Goal: Complete application form: Complete application form

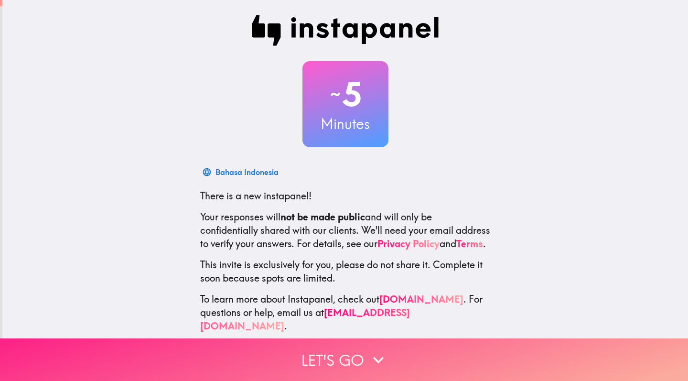
click at [375, 356] on icon "button" at bounding box center [378, 359] width 21 height 21
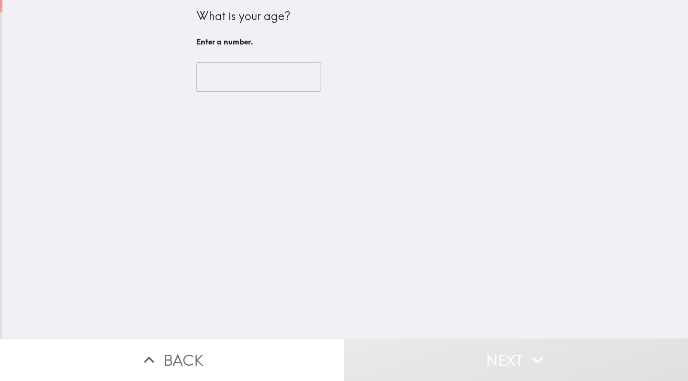
click at [272, 86] on input "number" at bounding box center [258, 77] width 125 height 30
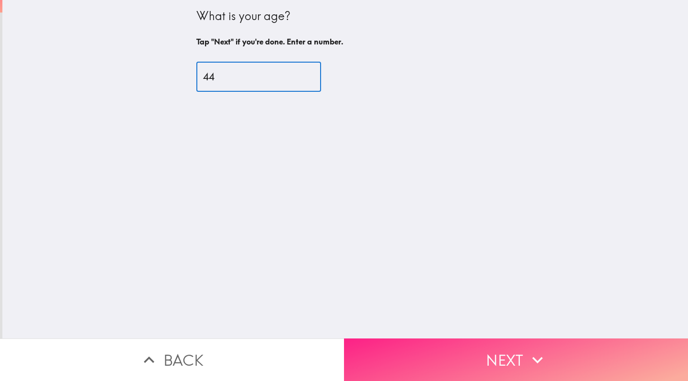
type input "44"
click at [474, 361] on button "Next" at bounding box center [516, 359] width 344 height 43
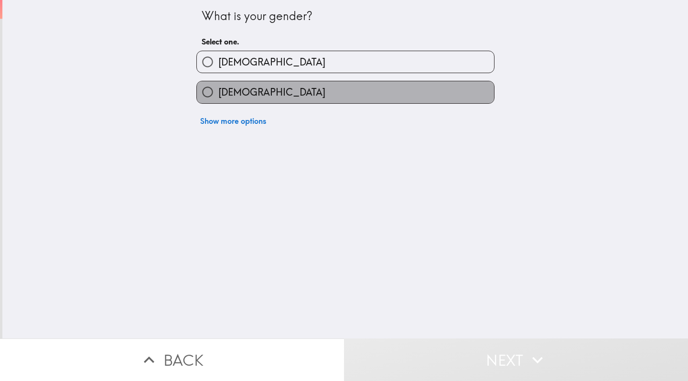
click at [397, 94] on label "[DEMOGRAPHIC_DATA]" at bounding box center [345, 92] width 297 height 22
click at [218, 94] on input "[DEMOGRAPHIC_DATA]" at bounding box center [208, 92] width 22 height 22
radio input "true"
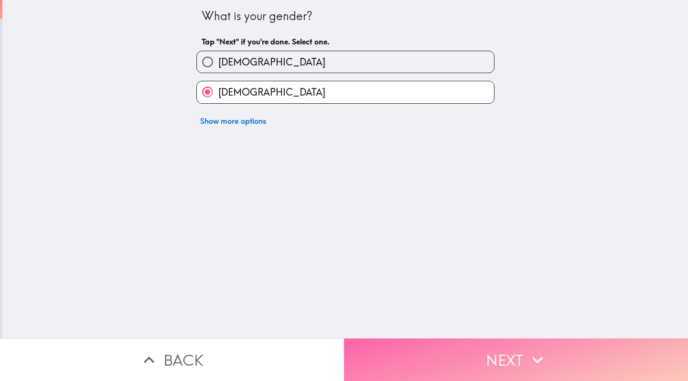
click at [461, 356] on button "Next" at bounding box center [516, 359] width 344 height 43
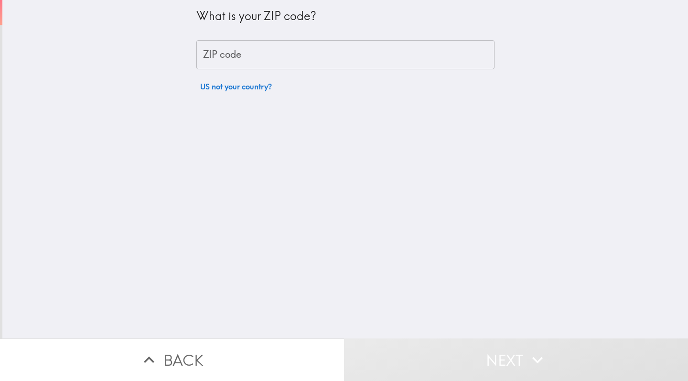
click at [370, 53] on input "ZIP code" at bounding box center [345, 55] width 298 height 30
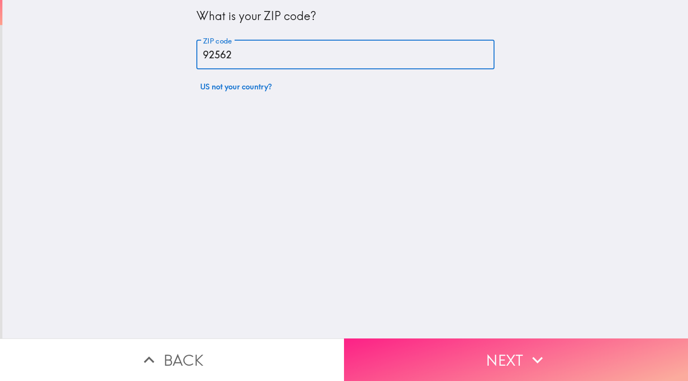
type input "92562"
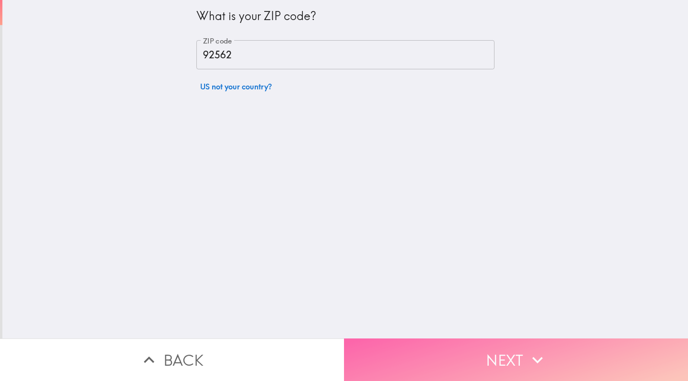
click at [532, 364] on icon "button" at bounding box center [537, 359] width 21 height 21
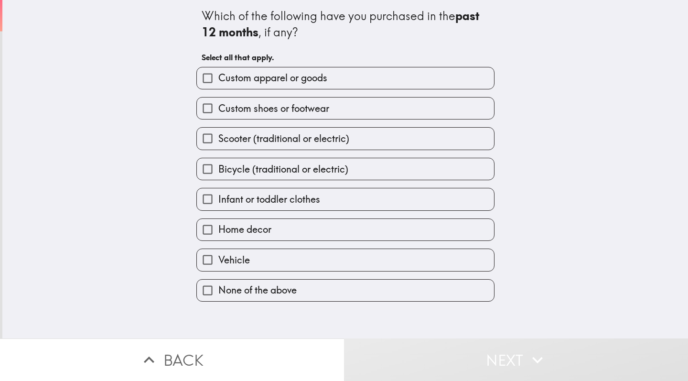
click at [412, 230] on label "Home decor" at bounding box center [345, 230] width 297 height 22
click at [218, 230] on input "Home decor" at bounding box center [208, 230] width 22 height 22
checkbox input "true"
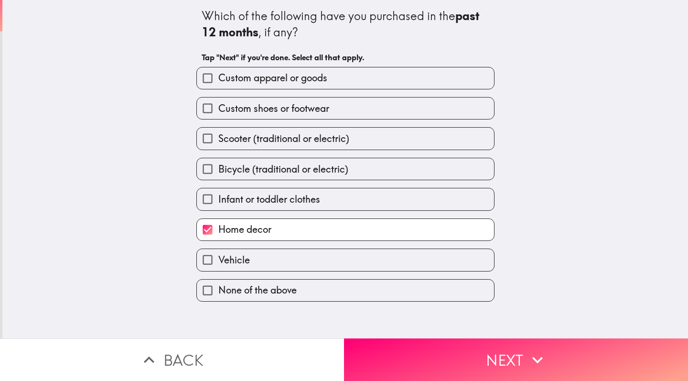
click at [392, 109] on label "Custom shoes or footwear" at bounding box center [345, 109] width 297 height 22
click at [218, 109] on input "Custom shoes or footwear" at bounding box center [208, 109] width 22 height 22
checkbox input "true"
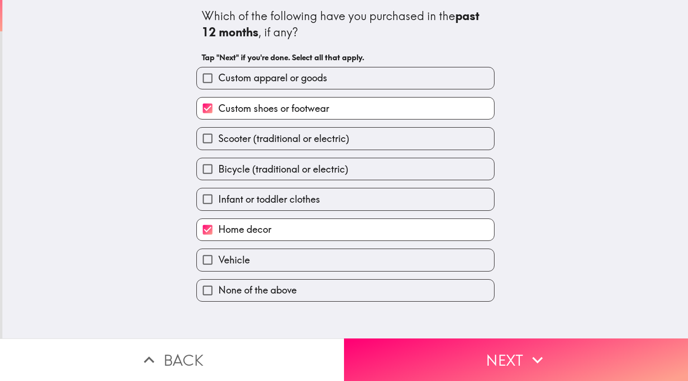
click at [393, 84] on label "Custom apparel or goods" at bounding box center [345, 78] width 297 height 22
click at [218, 84] on input "Custom apparel or goods" at bounding box center [208, 78] width 22 height 22
checkbox input "true"
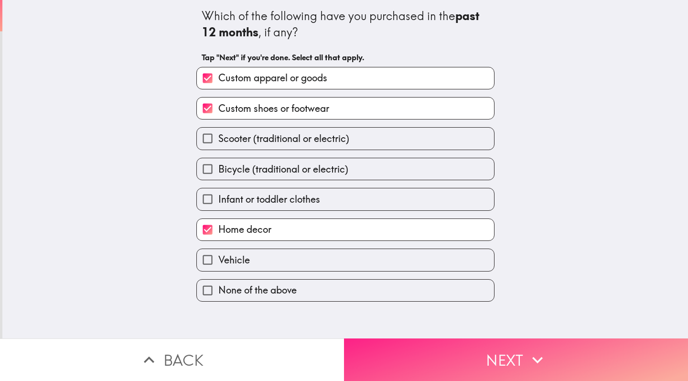
click at [507, 374] on button "Next" at bounding box center [516, 359] width 344 height 43
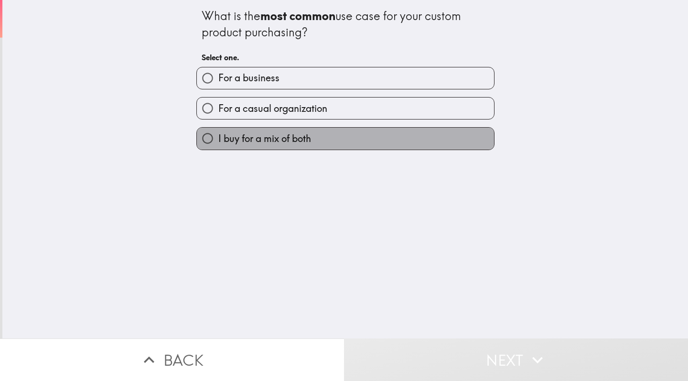
click at [405, 136] on label "I buy for a mix of both" at bounding box center [345, 139] width 297 height 22
click at [218, 136] on input "I buy for a mix of both" at bounding box center [208, 139] width 22 height 22
radio input "true"
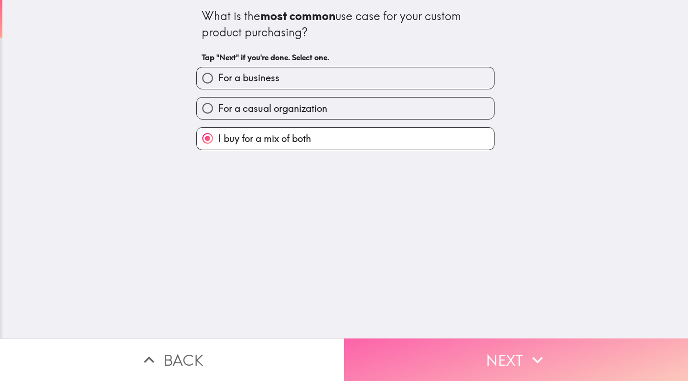
click at [508, 355] on button "Next" at bounding box center [516, 359] width 344 height 43
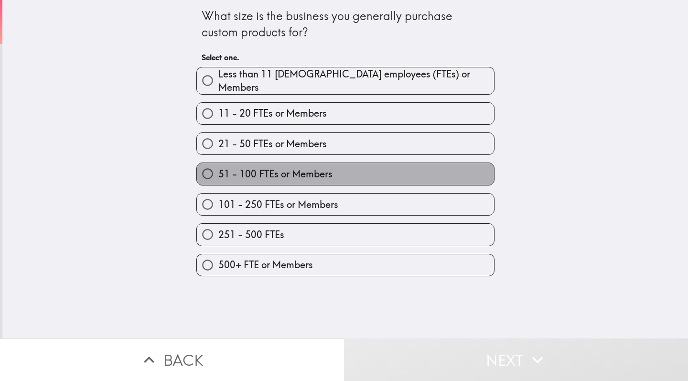
click at [432, 174] on label "51 - 100 FTEs or Members" at bounding box center [345, 174] width 297 height 22
click at [218, 174] on input "51 - 100 FTEs or Members" at bounding box center [208, 174] width 22 height 22
radio input "true"
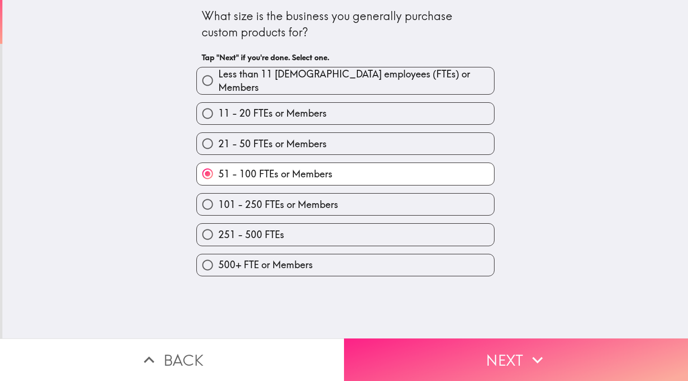
click at [520, 365] on button "Next" at bounding box center [516, 359] width 344 height 43
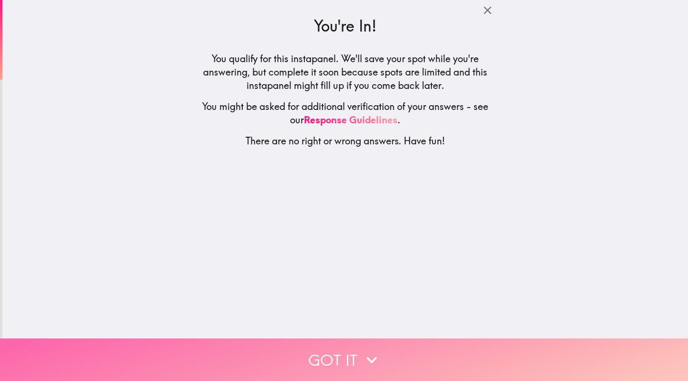
click at [424, 353] on button "Got it" at bounding box center [344, 359] width 688 height 43
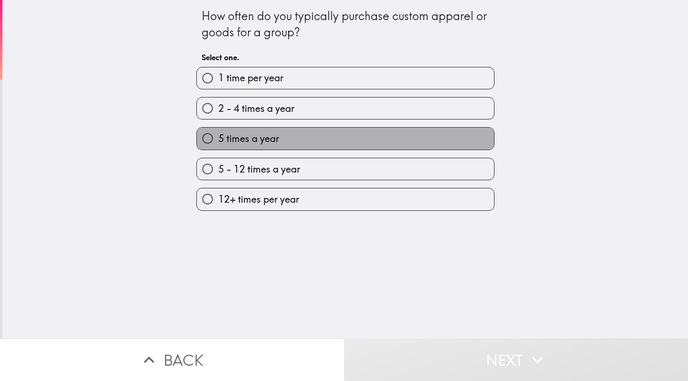
click at [348, 134] on label "5 times a year" at bounding box center [345, 139] width 297 height 22
click at [218, 134] on input "5 times a year" at bounding box center [208, 139] width 22 height 22
radio input "true"
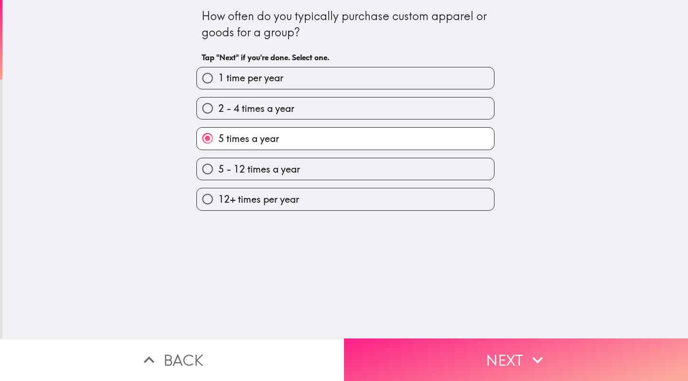
click at [416, 359] on button "Next" at bounding box center [516, 359] width 344 height 43
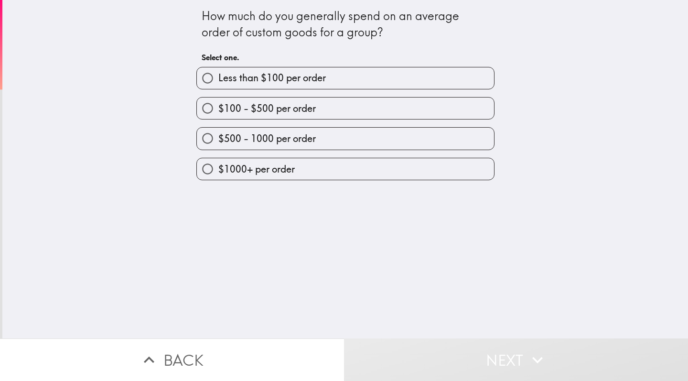
click at [397, 167] on label "$1000+ per order" at bounding box center [345, 169] width 297 height 22
click at [218, 167] on input "$1000+ per order" at bounding box center [208, 169] width 22 height 22
radio input "true"
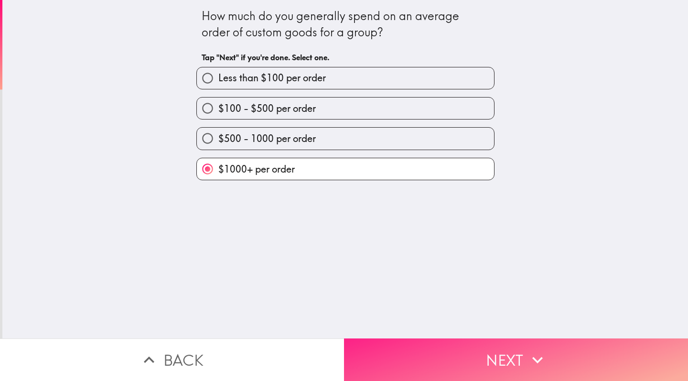
click at [478, 357] on button "Next" at bounding box center [516, 359] width 344 height 43
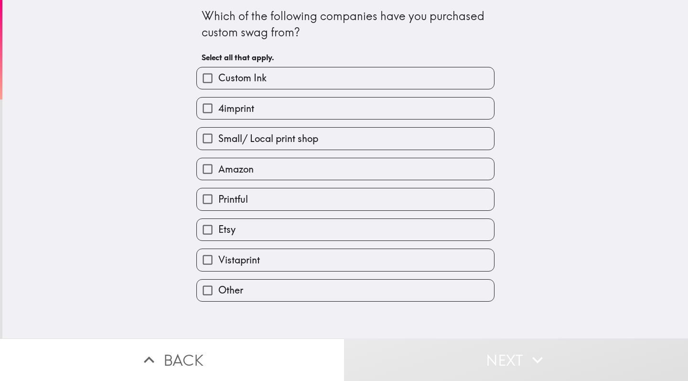
click at [433, 163] on label "Amazon" at bounding box center [345, 169] width 297 height 22
click at [218, 163] on input "Amazon" at bounding box center [208, 169] width 22 height 22
checkbox input "true"
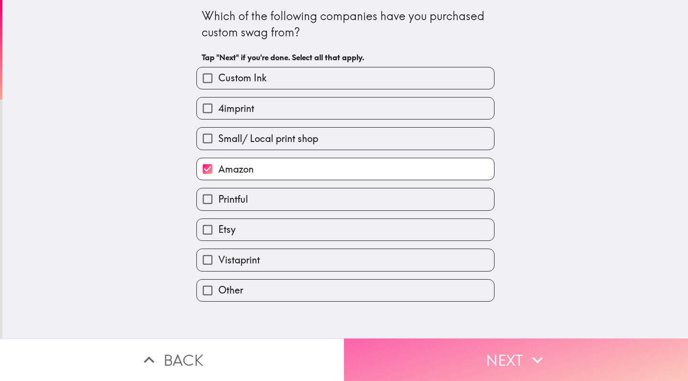
click at [485, 363] on button "Next" at bounding box center [516, 359] width 344 height 43
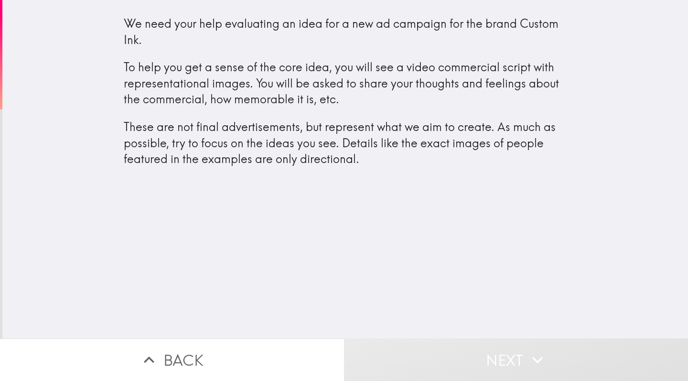
click at [450, 271] on div "We need your help evaluating an idea for a new ad campaign for the brand Custom…" at bounding box center [345, 169] width 686 height 338
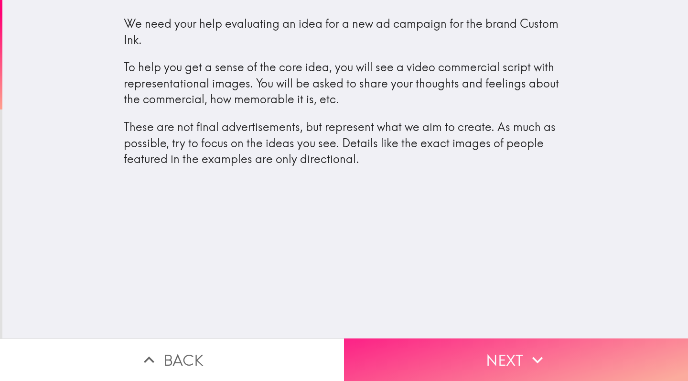
click at [500, 356] on button "Next" at bounding box center [516, 359] width 344 height 43
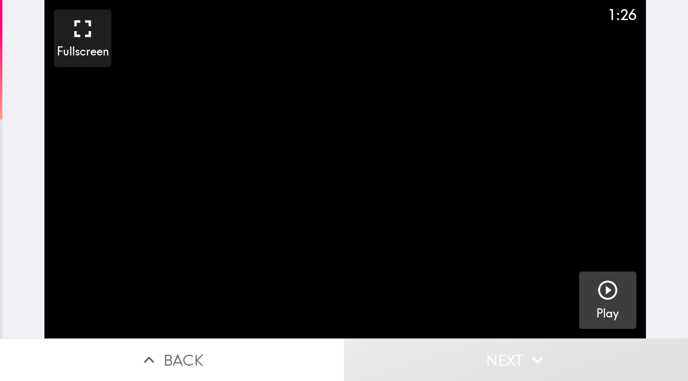
click at [603, 285] on icon "button" at bounding box center [608, 290] width 23 height 23
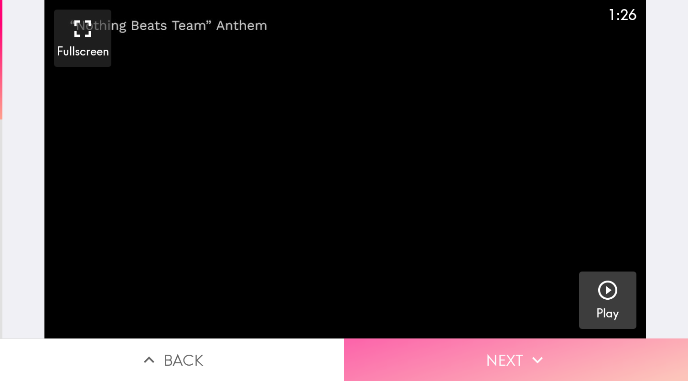
click at [531, 354] on icon "button" at bounding box center [537, 359] width 21 height 21
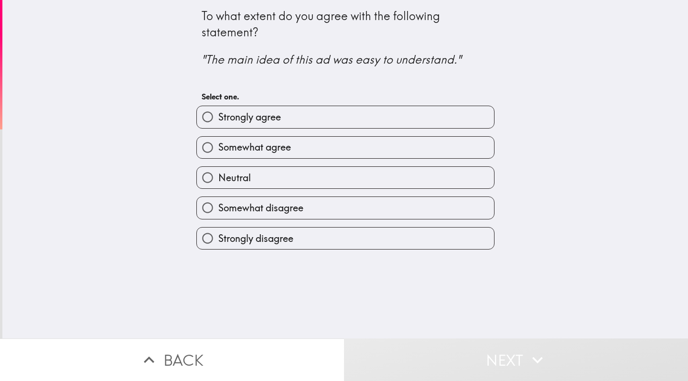
click at [423, 148] on label "Somewhat agree" at bounding box center [345, 148] width 297 height 22
click at [218, 148] on input "Somewhat agree" at bounding box center [208, 148] width 22 height 22
radio input "true"
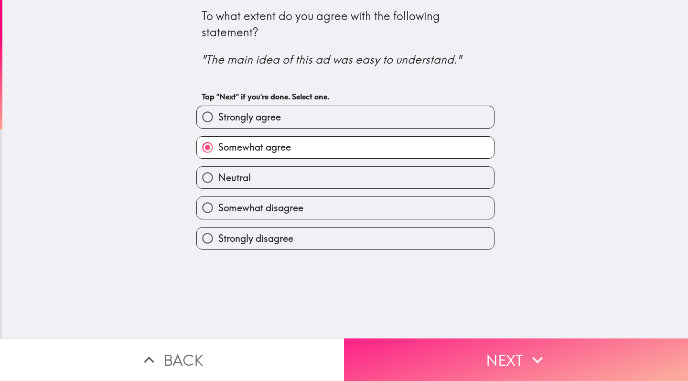
click at [484, 358] on button "Next" at bounding box center [516, 359] width 344 height 43
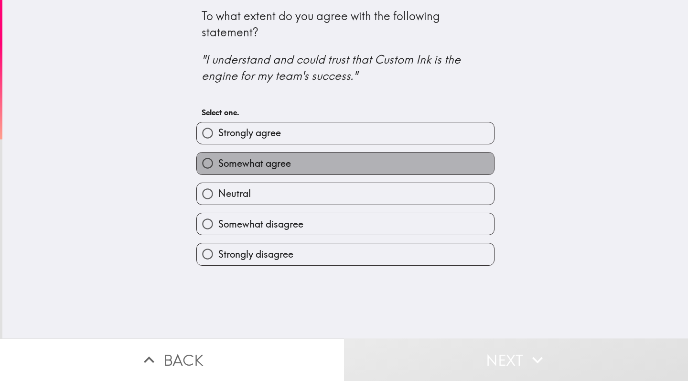
click at [406, 163] on label "Somewhat agree" at bounding box center [345, 163] width 297 height 22
click at [218, 163] on input "Somewhat agree" at bounding box center [208, 163] width 22 height 22
radio input "true"
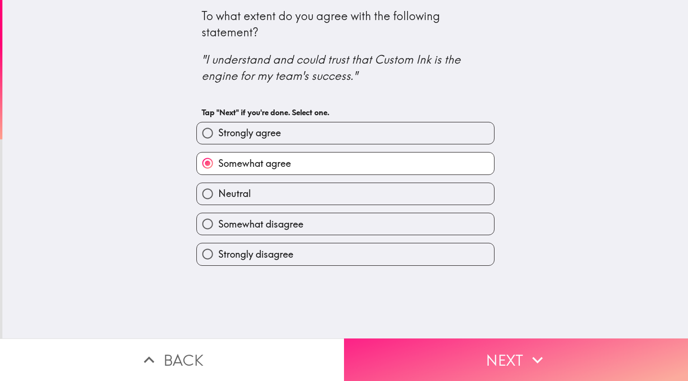
click at [489, 358] on button "Next" at bounding box center [516, 359] width 344 height 43
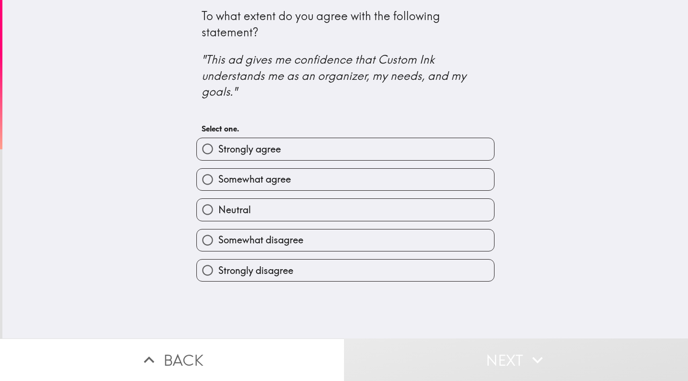
click at [428, 169] on label "Somewhat agree" at bounding box center [345, 180] width 297 height 22
click at [218, 169] on input "Somewhat agree" at bounding box center [208, 180] width 22 height 22
radio input "true"
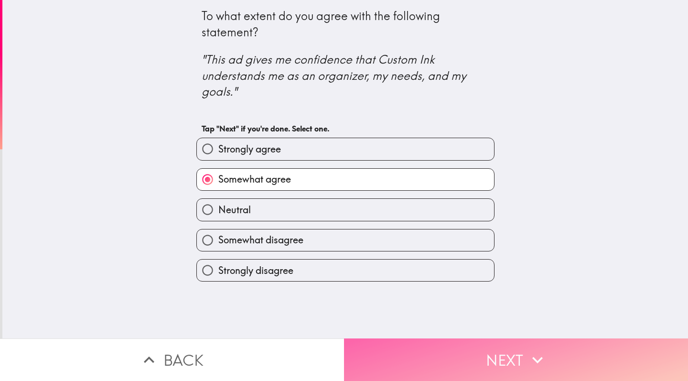
click at [503, 354] on button "Next" at bounding box center [516, 359] width 344 height 43
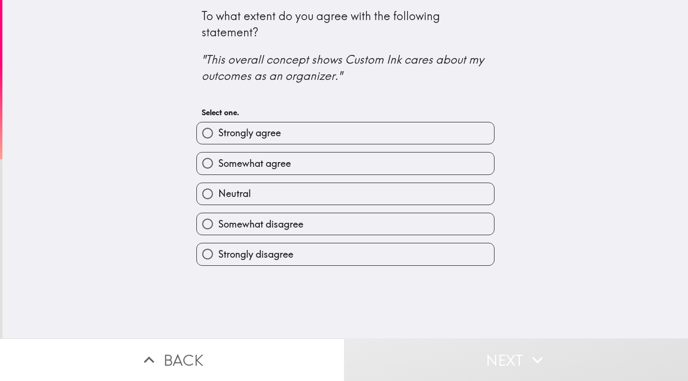
click at [453, 165] on label "Somewhat agree" at bounding box center [345, 163] width 297 height 22
click at [218, 165] on input "Somewhat agree" at bounding box center [208, 163] width 22 height 22
radio input "true"
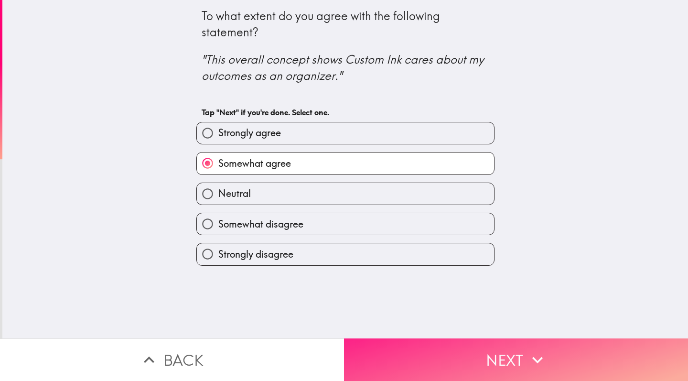
click at [508, 360] on button "Next" at bounding box center [516, 359] width 344 height 43
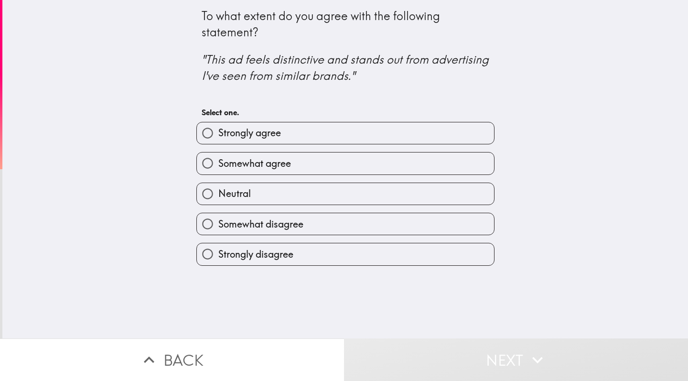
click at [442, 167] on label "Somewhat agree" at bounding box center [345, 163] width 297 height 22
click at [218, 167] on input "Somewhat agree" at bounding box center [208, 163] width 22 height 22
radio input "true"
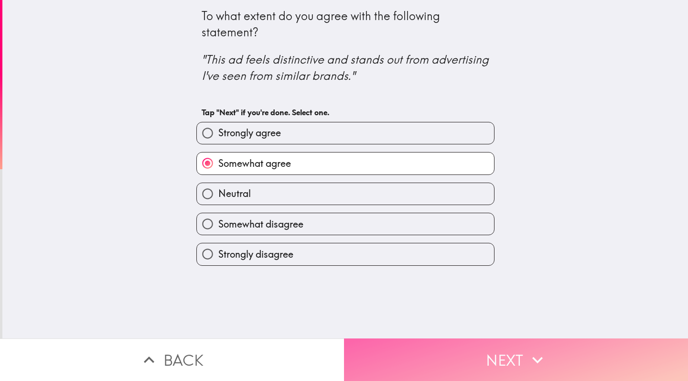
click at [499, 364] on button "Next" at bounding box center [516, 359] width 344 height 43
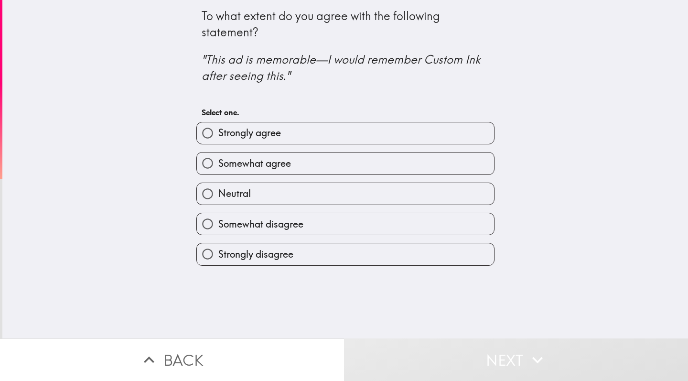
click at [453, 170] on label "Somewhat agree" at bounding box center [345, 163] width 297 height 22
click at [218, 170] on input "Somewhat agree" at bounding box center [208, 163] width 22 height 22
radio input "true"
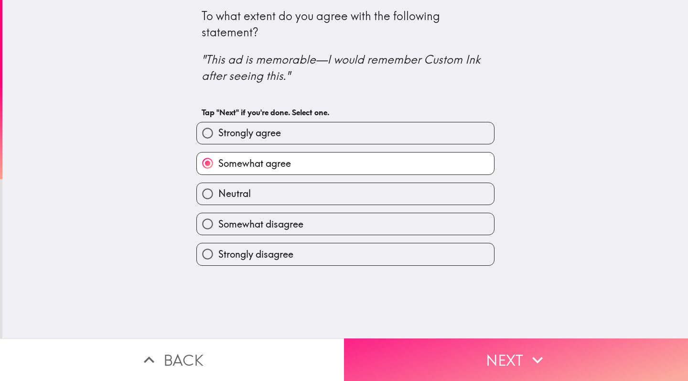
click at [512, 357] on button "Next" at bounding box center [516, 359] width 344 height 43
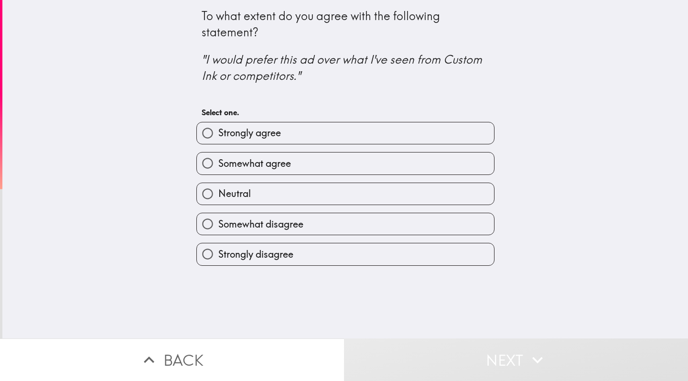
click at [452, 163] on label "Somewhat agree" at bounding box center [345, 163] width 297 height 22
click at [218, 163] on input "Somewhat agree" at bounding box center [208, 163] width 22 height 22
radio input "true"
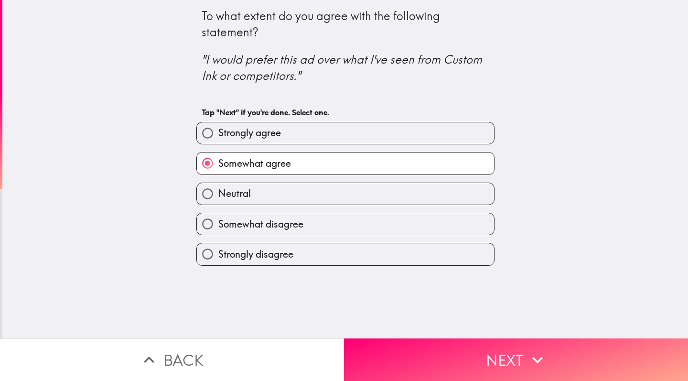
click at [513, 361] on button "Next" at bounding box center [516, 359] width 344 height 43
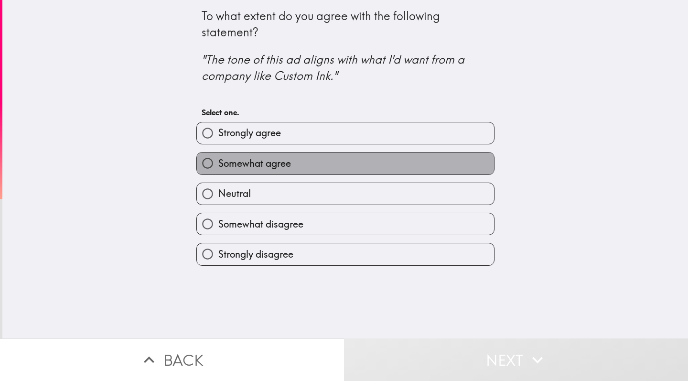
click at [466, 164] on label "Somewhat agree" at bounding box center [345, 163] width 297 height 22
click at [218, 164] on input "Somewhat agree" at bounding box center [208, 163] width 22 height 22
radio input "true"
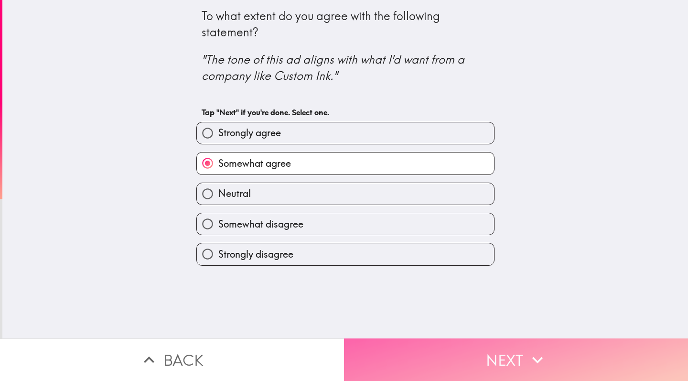
click at [521, 356] on button "Next" at bounding box center [516, 359] width 344 height 43
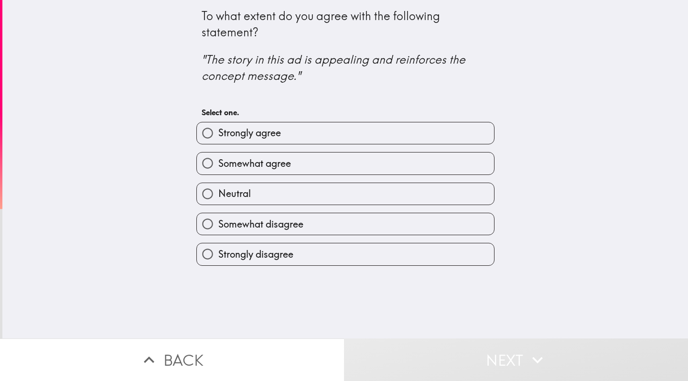
click at [466, 175] on div "Neutral" at bounding box center [342, 190] width 306 height 30
click at [467, 164] on label "Somewhat agree" at bounding box center [345, 163] width 297 height 22
click at [218, 164] on input "Somewhat agree" at bounding box center [208, 163] width 22 height 22
radio input "true"
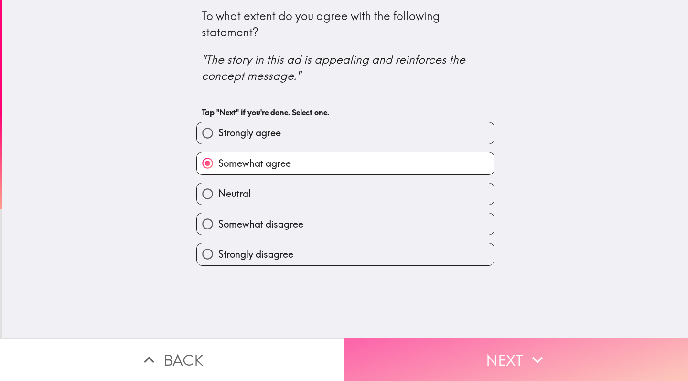
click at [527, 358] on icon "button" at bounding box center [537, 359] width 21 height 21
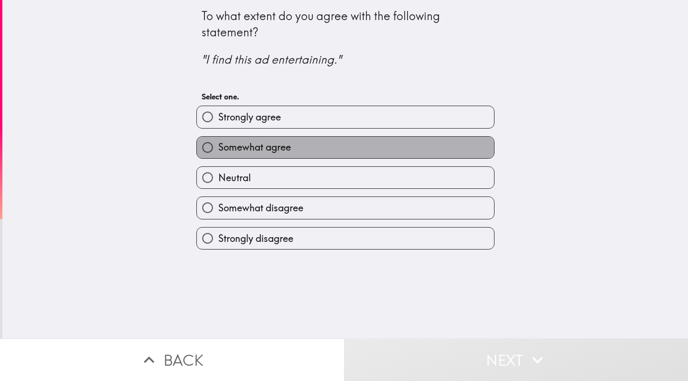
click at [475, 150] on label "Somewhat agree" at bounding box center [345, 148] width 297 height 22
click at [218, 150] on input "Somewhat agree" at bounding box center [208, 148] width 22 height 22
radio input "true"
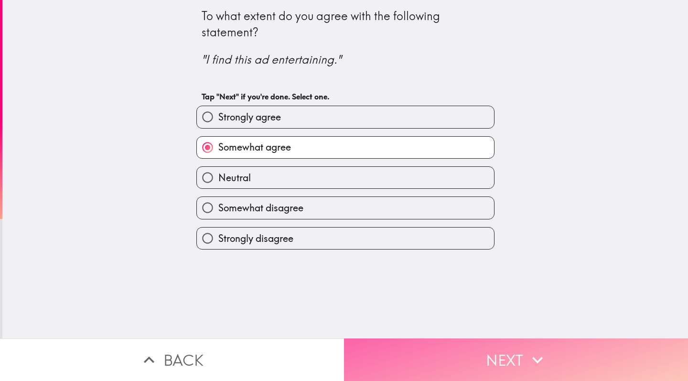
click at [520, 351] on button "Next" at bounding box center [516, 359] width 344 height 43
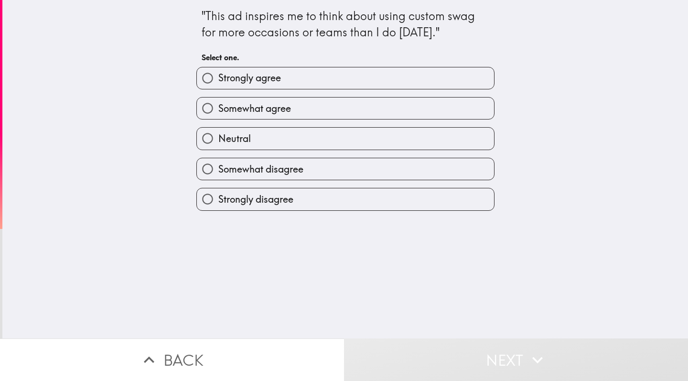
click at [463, 115] on label "Somewhat agree" at bounding box center [345, 109] width 297 height 22
click at [218, 115] on input "Somewhat agree" at bounding box center [208, 109] width 22 height 22
radio input "true"
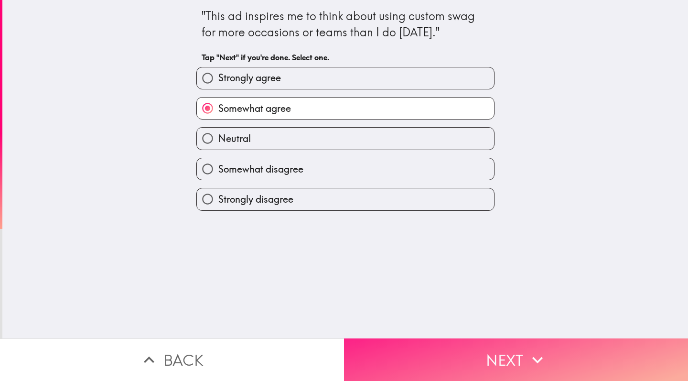
click at [522, 363] on button "Next" at bounding box center [516, 359] width 344 height 43
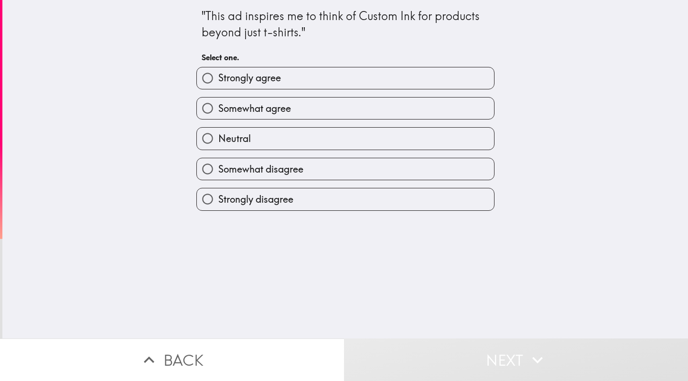
click at [470, 98] on label "Somewhat agree" at bounding box center [345, 109] width 297 height 22
click at [218, 98] on input "Somewhat agree" at bounding box center [208, 109] width 22 height 22
radio input "true"
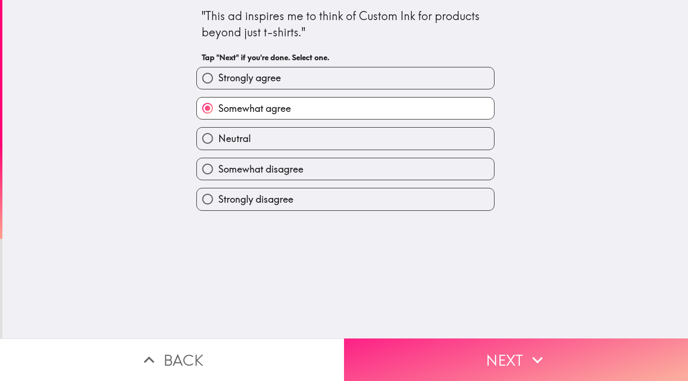
click at [539, 364] on icon "button" at bounding box center [537, 359] width 21 height 21
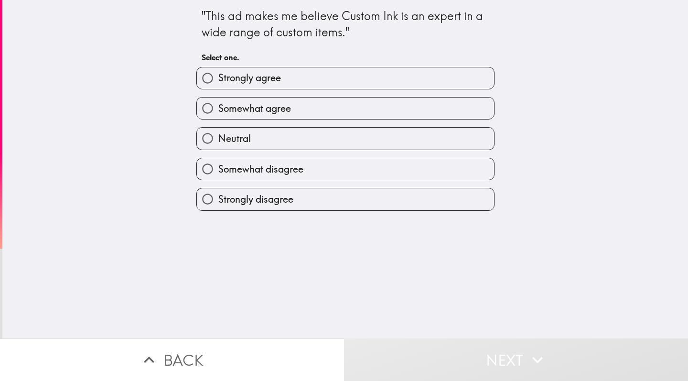
click at [462, 108] on label "Somewhat agree" at bounding box center [345, 109] width 297 height 22
click at [218, 108] on input "Somewhat agree" at bounding box center [208, 109] width 22 height 22
radio input "true"
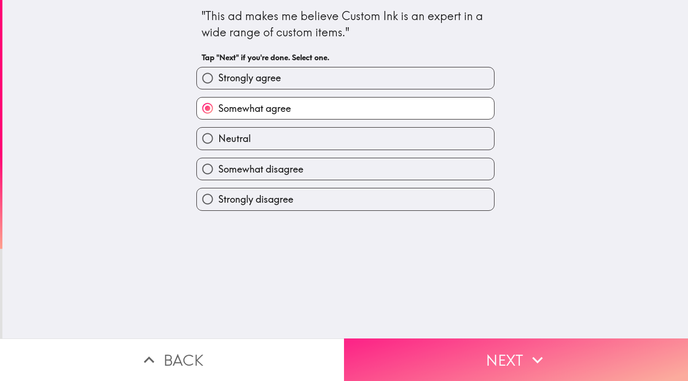
click at [538, 371] on button "Next" at bounding box center [516, 359] width 344 height 43
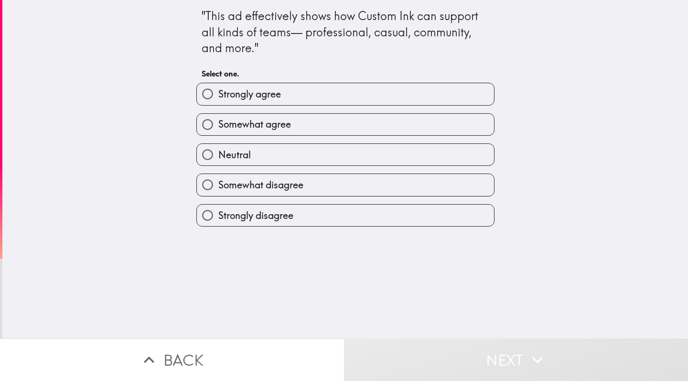
click at [434, 114] on label "Somewhat agree" at bounding box center [345, 125] width 297 height 22
click at [218, 114] on input "Somewhat agree" at bounding box center [208, 125] width 22 height 22
radio input "true"
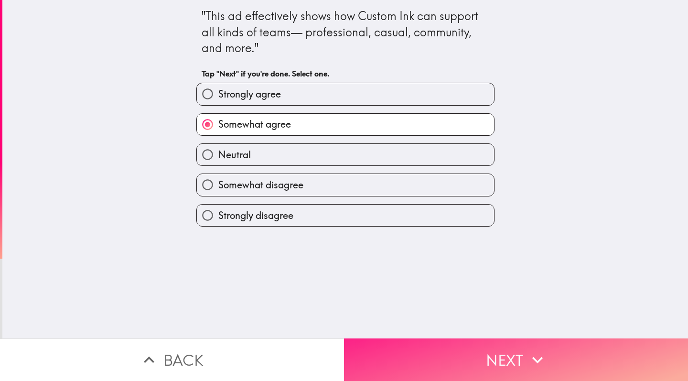
click at [508, 356] on button "Next" at bounding box center [516, 359] width 344 height 43
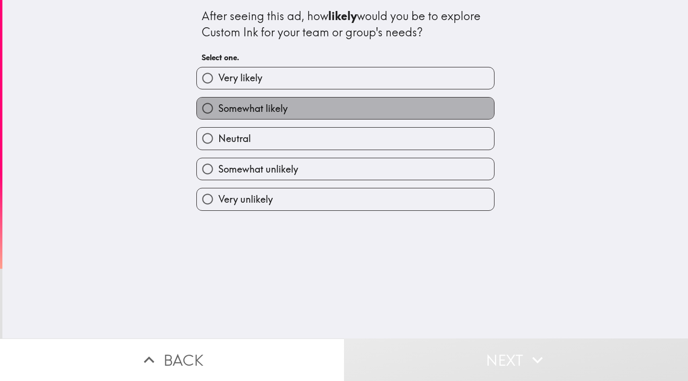
click at [452, 113] on label "Somewhat likely" at bounding box center [345, 109] width 297 height 22
click at [218, 113] on input "Somewhat likely" at bounding box center [208, 109] width 22 height 22
radio input "true"
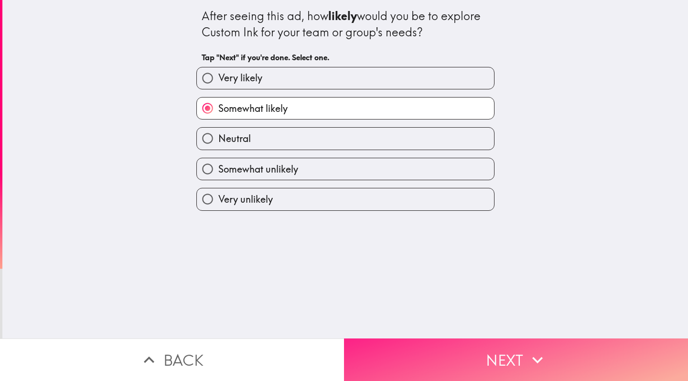
click at [512, 356] on button "Next" at bounding box center [516, 359] width 344 height 43
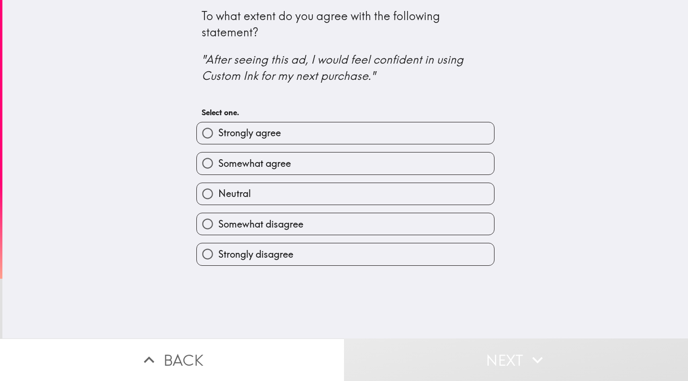
click at [475, 175] on div "Neutral" at bounding box center [342, 190] width 306 height 30
click at [471, 160] on label "Somewhat agree" at bounding box center [345, 163] width 297 height 22
click at [218, 160] on input "Somewhat agree" at bounding box center [208, 163] width 22 height 22
radio input "true"
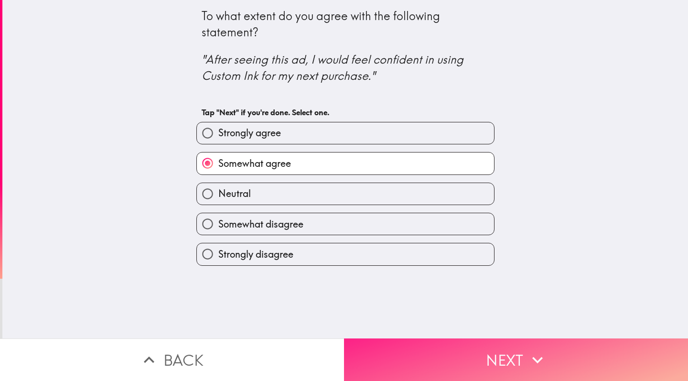
click at [531, 367] on icon "button" at bounding box center [537, 359] width 21 height 21
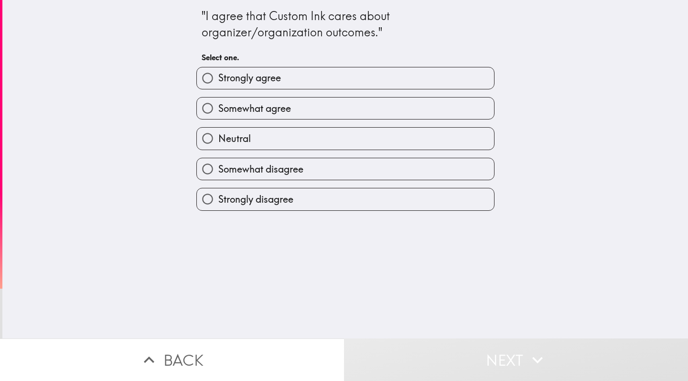
click at [456, 110] on label "Somewhat agree" at bounding box center [345, 109] width 297 height 22
click at [218, 110] on input "Somewhat agree" at bounding box center [208, 109] width 22 height 22
radio input "true"
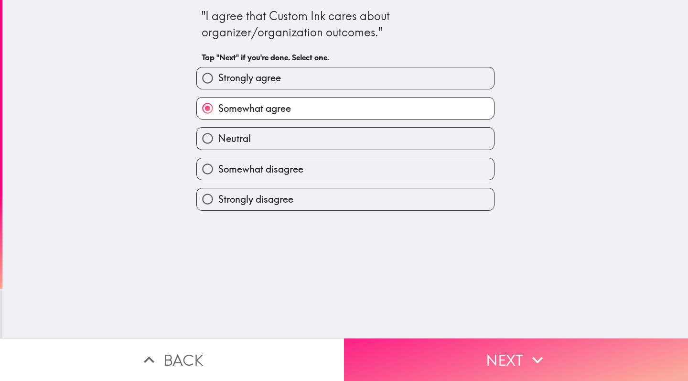
click at [524, 350] on button "Next" at bounding box center [516, 359] width 344 height 43
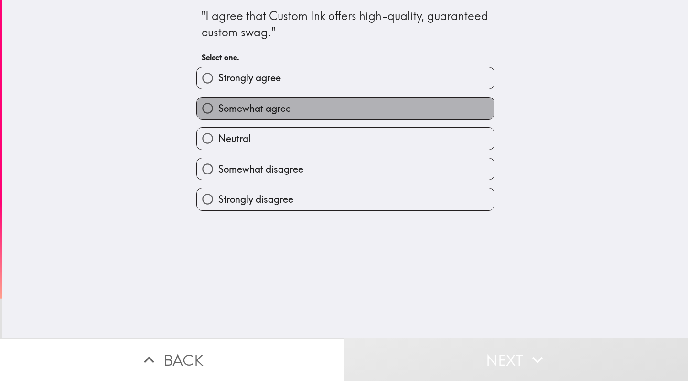
click at [456, 102] on label "Somewhat agree" at bounding box center [345, 109] width 297 height 22
click at [218, 102] on input "Somewhat agree" at bounding box center [208, 109] width 22 height 22
radio input "true"
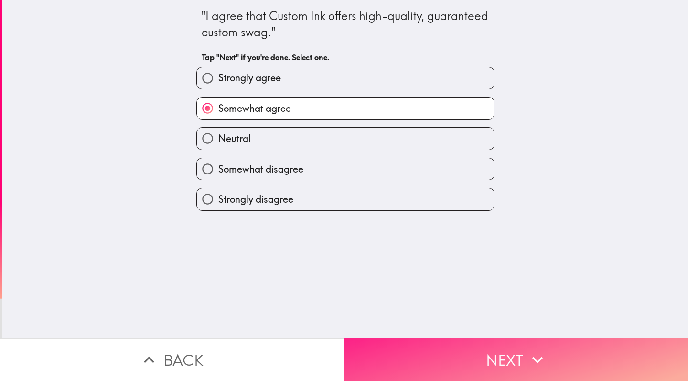
click at [541, 366] on icon "button" at bounding box center [537, 359] width 21 height 21
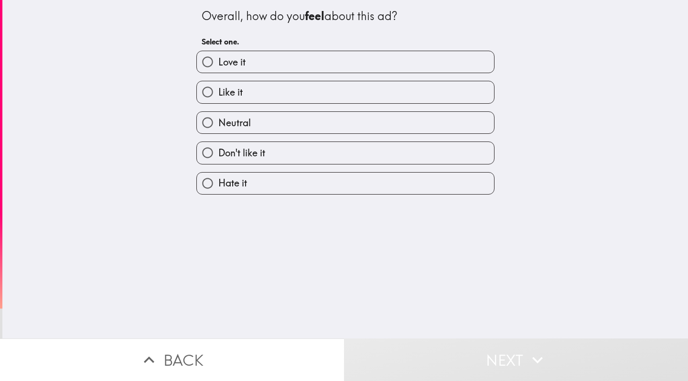
click at [465, 87] on label "Like it" at bounding box center [345, 92] width 297 height 22
click at [218, 87] on input "Like it" at bounding box center [208, 92] width 22 height 22
radio input "true"
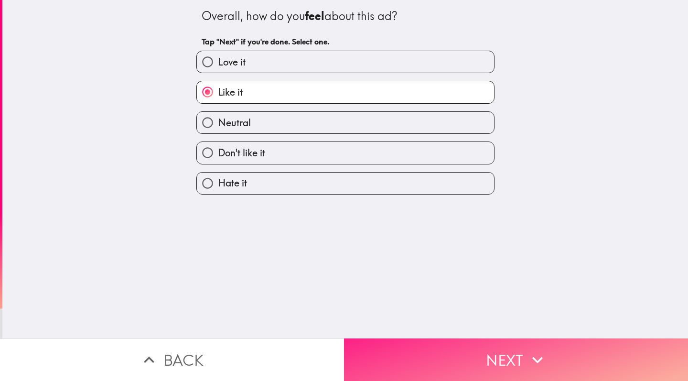
click at [548, 358] on button "Next" at bounding box center [516, 359] width 344 height 43
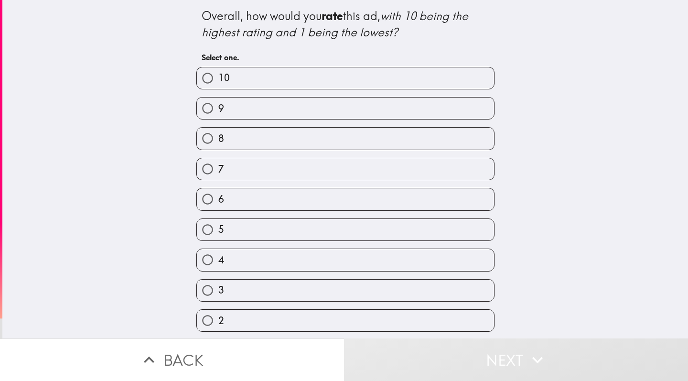
click at [465, 108] on label "9" at bounding box center [345, 109] width 297 height 22
click at [218, 108] on input "9" at bounding box center [208, 109] width 22 height 22
radio input "true"
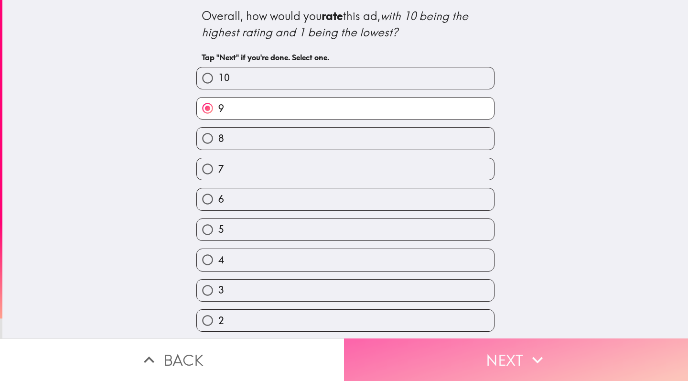
click at [521, 361] on button "Next" at bounding box center [516, 359] width 344 height 43
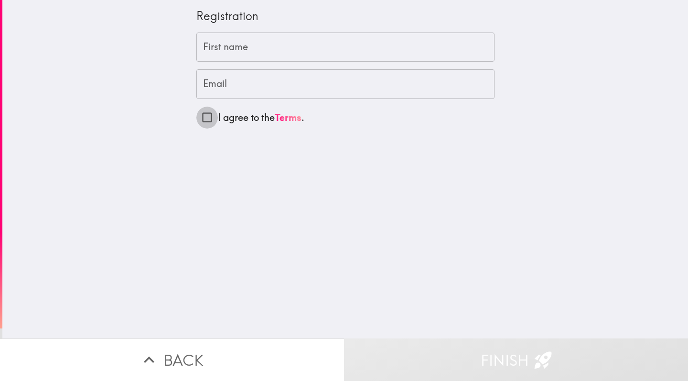
click at [202, 116] on input "I agree to the Terms ." at bounding box center [207, 118] width 22 height 22
checkbox input "true"
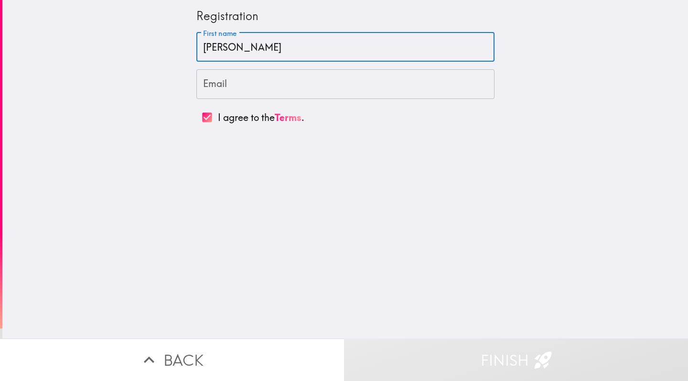
type input "[PERSON_NAME]"
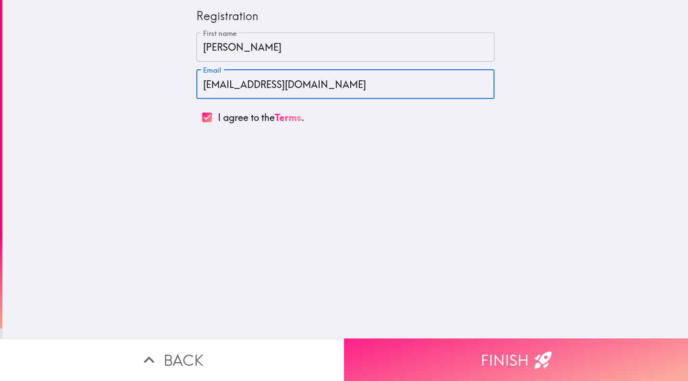
type input "[EMAIL_ADDRESS][DOMAIN_NAME]"
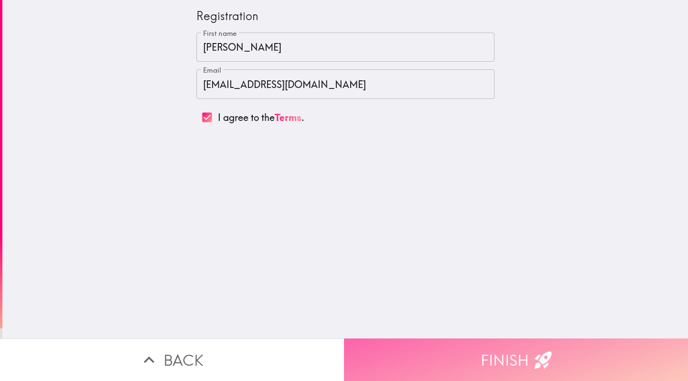
click at [450, 345] on button "Finish" at bounding box center [516, 359] width 344 height 43
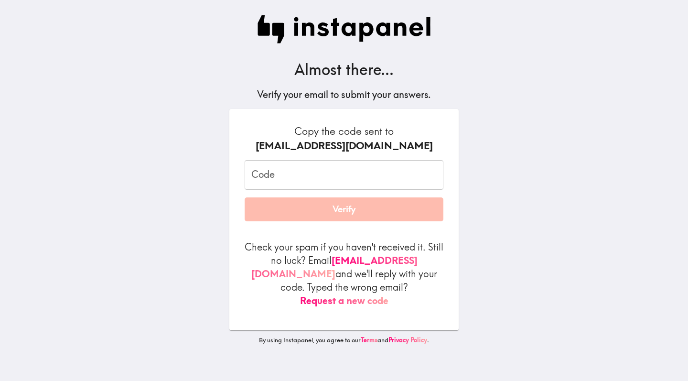
click at [315, 190] on input "Code" at bounding box center [344, 175] width 199 height 30
paste input "ppT_mkR_tuB"
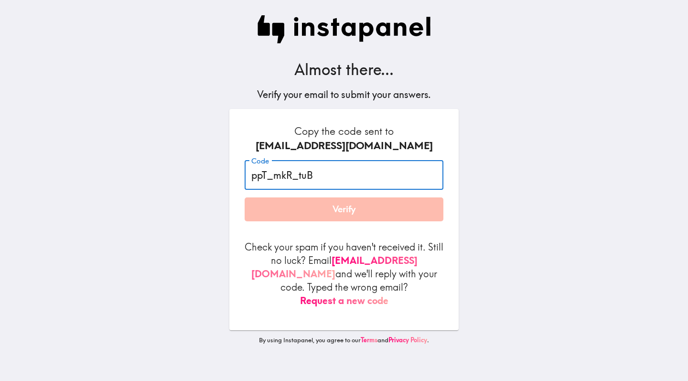
type input "ppT_mkR_tuB"
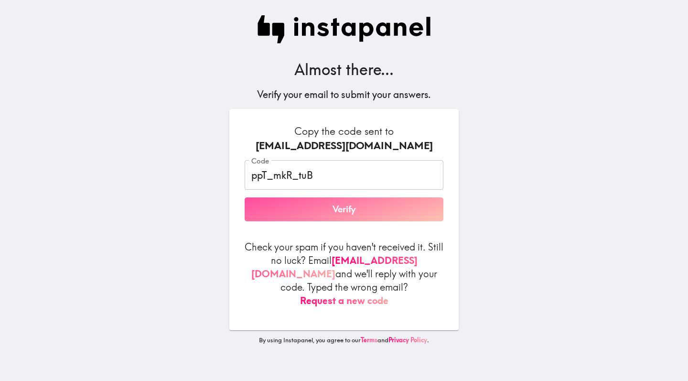
click at [344, 221] on button "Verify" at bounding box center [344, 209] width 199 height 24
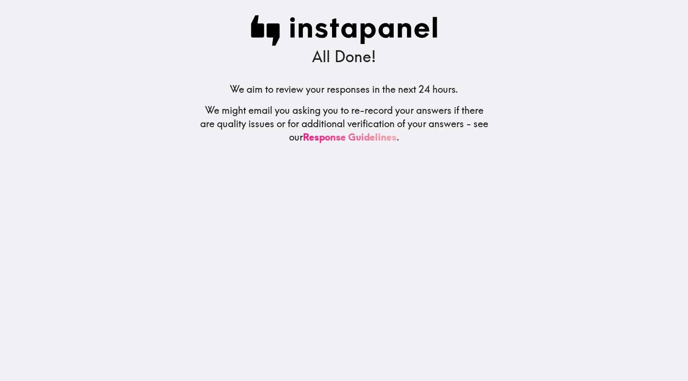
click at [347, 220] on div "All Done! We aim to review your responses in the next 24 hours. We might email …" at bounding box center [344, 190] width 306 height 381
